Goal: Task Accomplishment & Management: Complete application form

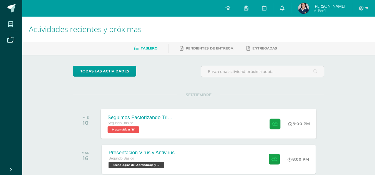
click at [183, 117] on div "Seguimos Factorizando Trinomios Segundo Básico Matemáticas 'B' 9:00 PM Seguimos…" at bounding box center [208, 124] width 215 height 30
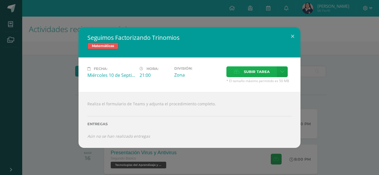
click at [248, 73] on span "Subir tarea" at bounding box center [257, 72] width 26 height 10
click at [0, 0] on input "Subir tarea" at bounding box center [0, 0] width 0 height 0
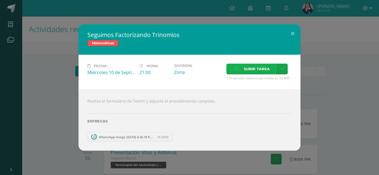
click at [233, 74] on label "Subir tarea" at bounding box center [251, 69] width 50 height 11
click at [0, 0] on input "Subir tarea" at bounding box center [0, 0] width 0 height 0
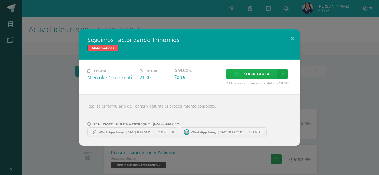
click at [246, 74] on span "Subir tarea" at bounding box center [257, 74] width 26 height 10
click at [0, 0] on input "Subir tarea" at bounding box center [0, 0] width 0 height 0
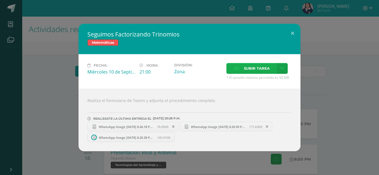
click at [264, 65] on span "Subir tarea" at bounding box center [257, 68] width 26 height 10
click at [0, 0] on input "Subir tarea" at bounding box center [0, 0] width 0 height 0
click at [296, 32] on button at bounding box center [292, 33] width 16 height 19
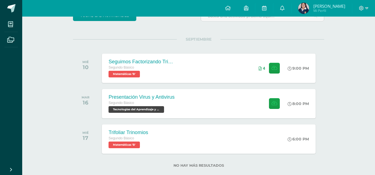
scroll to position [52, 0]
